Goal: Task Accomplishment & Management: Complete application form

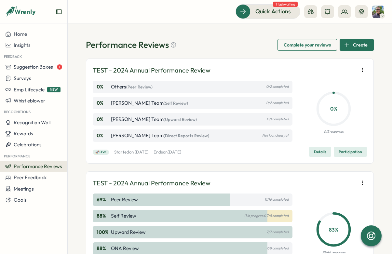
click at [353, 46] on span "Create" at bounding box center [360, 44] width 15 height 11
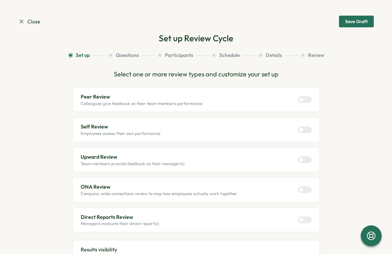
click at [304, 101] on div at bounding box center [307, 100] width 8 height 6
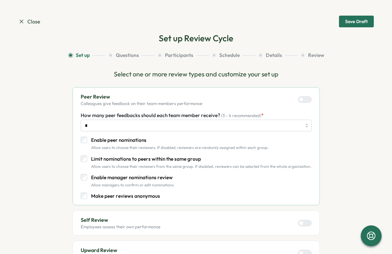
click at [304, 101] on div at bounding box center [307, 100] width 8 height 6
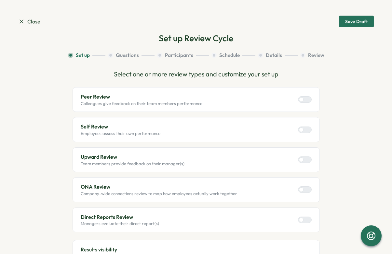
click at [300, 128] on div at bounding box center [301, 130] width 5 height 5
click at [306, 132] on label at bounding box center [305, 130] width 14 height 7
click at [305, 157] on div at bounding box center [307, 160] width 8 height 6
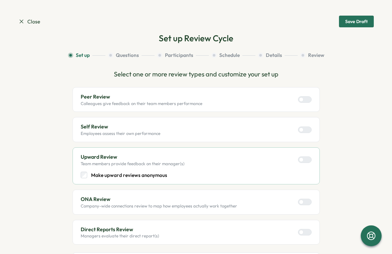
click at [305, 157] on label at bounding box center [305, 159] width 14 height 7
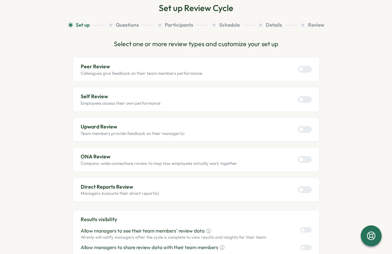
scroll to position [34, 0]
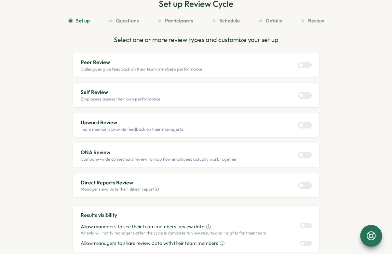
click at [368, 234] on icon at bounding box center [371, 235] width 11 height 11
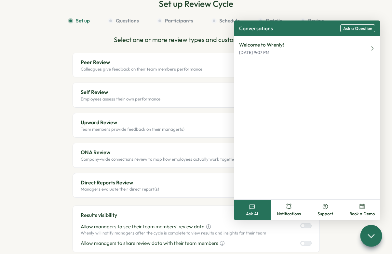
click at [335, 234] on section "Set up Questions Participants Schedule Details Review Select one or more review…" at bounding box center [196, 195] width 356 height 356
click at [335, 232] on section "Set up Questions Participants Schedule Details Review Select one or more review…" at bounding box center [196, 195] width 356 height 356
click at [347, 0] on div "Set up Review Cycle Set up Questions Participants Schedule Details Review Selec…" at bounding box center [196, 185] width 356 height 375
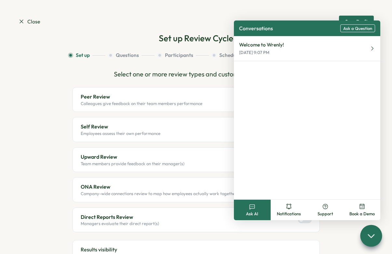
click at [50, 98] on section "Set up Questions Participants Schedule Details Review Select one or more review…" at bounding box center [196, 230] width 356 height 356
click at [369, 232] on icon at bounding box center [370, 235] width 9 height 9
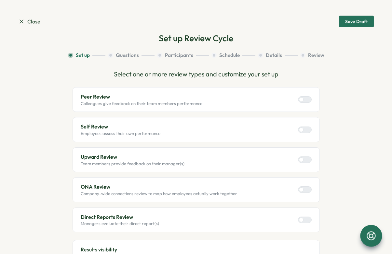
click at [24, 18] on icon at bounding box center [21, 21] width 7 height 7
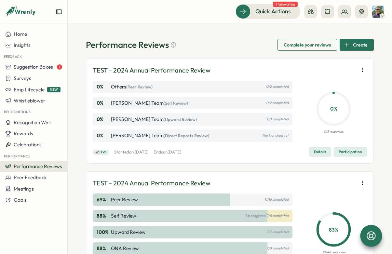
click at [351, 46] on div "Create" at bounding box center [356, 44] width 24 height 11
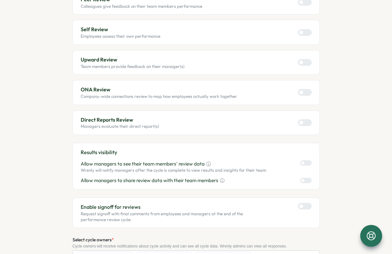
scroll to position [31, 0]
